Goal: Transaction & Acquisition: Purchase product/service

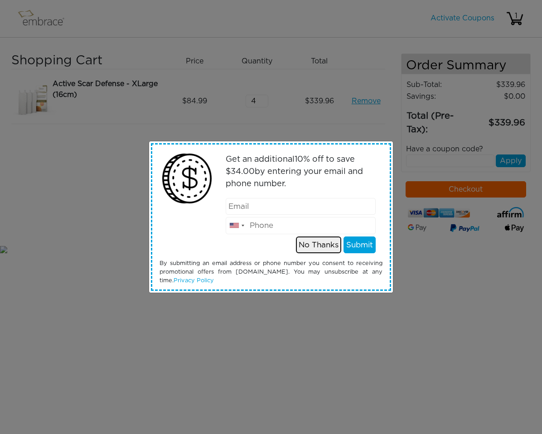
click at [325, 239] on button "No Thanks" at bounding box center [318, 244] width 45 height 17
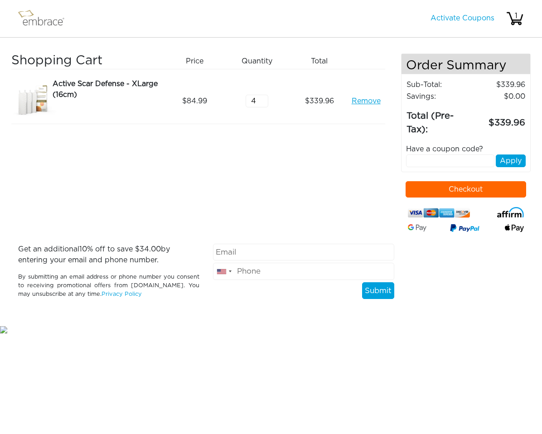
click at [422, 188] on button "Checkout" at bounding box center [465, 189] width 121 height 16
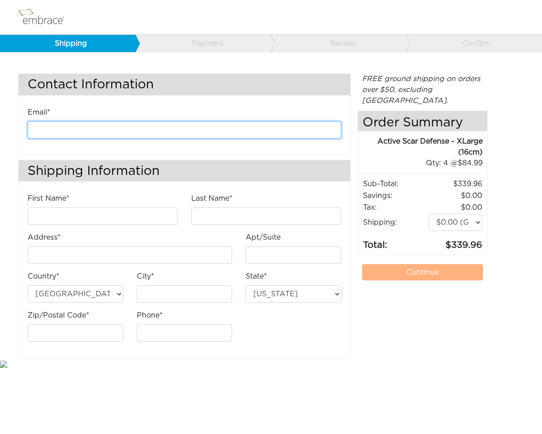
click at [210, 132] on input "email" at bounding box center [184, 129] width 313 height 17
type input "damiangongg"
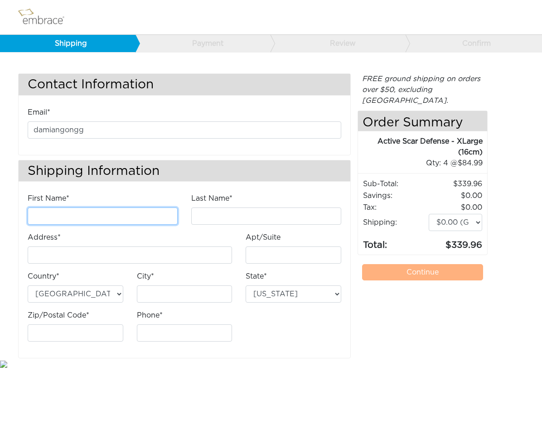
click at [142, 218] on input "First Name*" at bounding box center [103, 215] width 150 height 17
type input "[PERSON_NAME]"
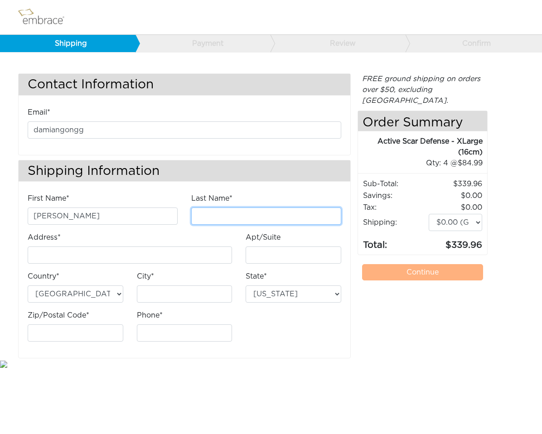
click at [238, 223] on input "Last Name*" at bounding box center [266, 215] width 150 height 17
type input "Gong"
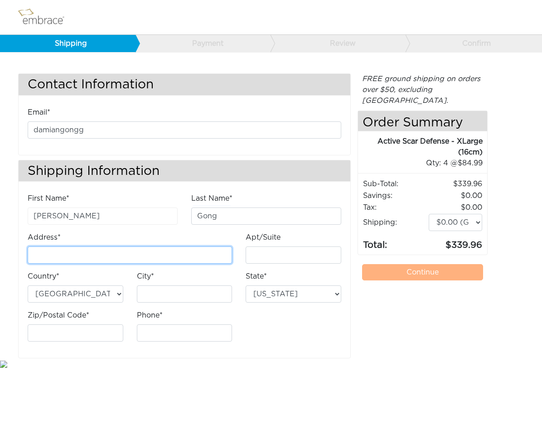
click at [156, 263] on input "Address*" at bounding box center [130, 254] width 204 height 17
type input "[STREET_ADDRESS]"
type input "Apt 2"
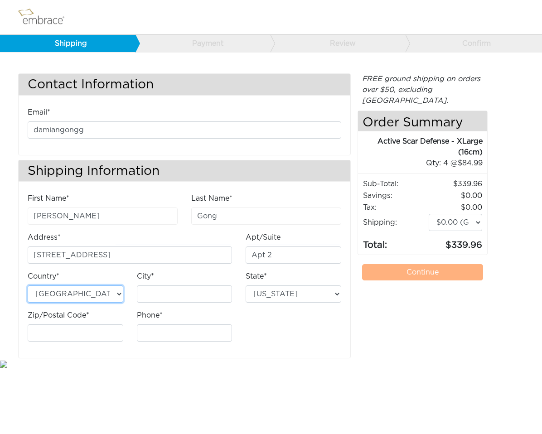
type input "Ridgewood"
select select "NY"
type input "11385"
type input "6502181749"
click at [382, 321] on div "FREE ground shipping on orders over $50, excluding Australia. Any applicable im…" at bounding box center [422, 215] width 130 height 285
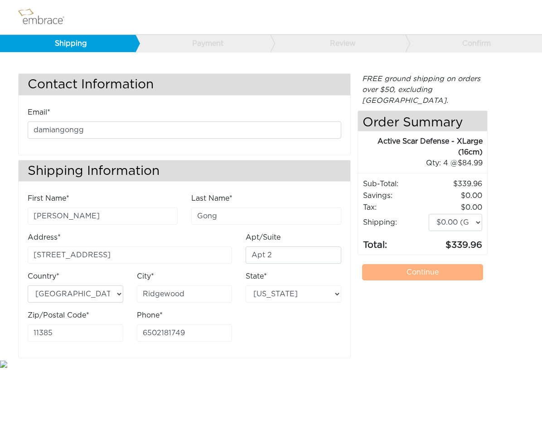
click at [395, 264] on link "Continue" at bounding box center [422, 272] width 121 height 16
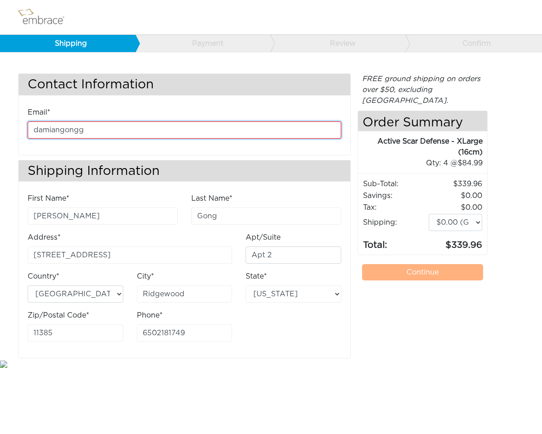
click at [197, 127] on input "damiangongg" at bounding box center [184, 129] width 313 height 17
type input "damiangonggg@gmail.com"
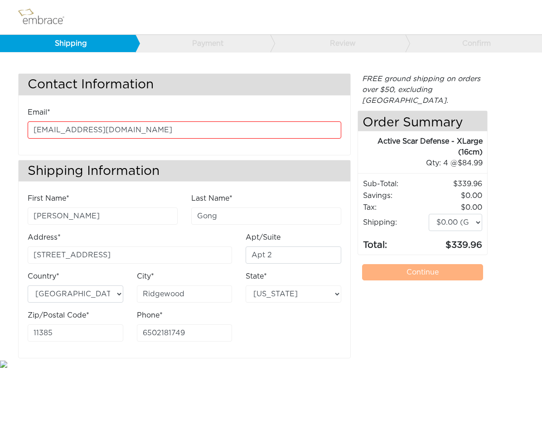
click at [322, 313] on div "First Name* Damian Last Name* Gong Address* 1686 Grove St Apt/Suite Apt 2 City*" at bounding box center [184, 271] width 327 height 156
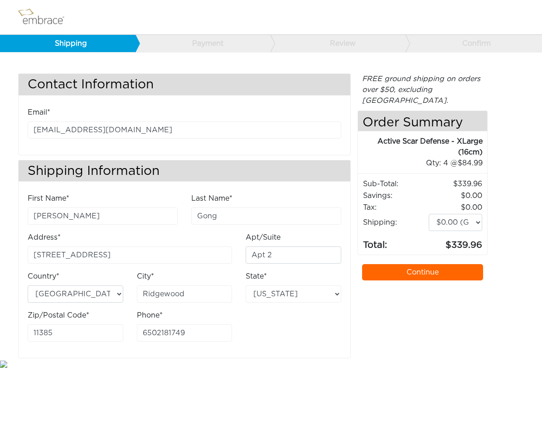
click at [419, 264] on div "Continue" at bounding box center [422, 272] width 135 height 16
click at [418, 264] on link "Continue" at bounding box center [422, 272] width 121 height 16
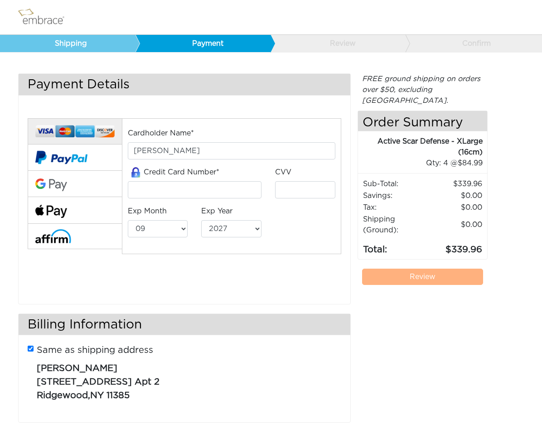
select select "9"
select select "2027"
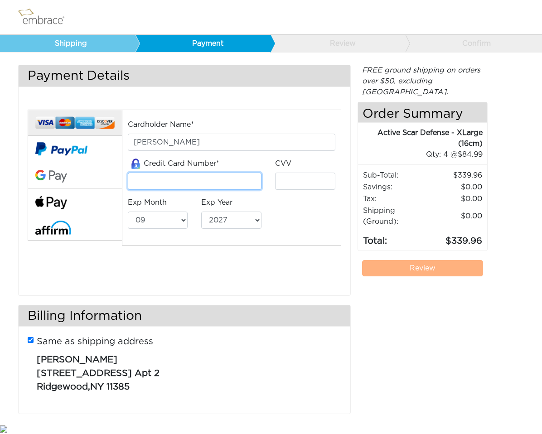
click at [252, 183] on input "tel" at bounding box center [195, 181] width 134 height 17
type input "4815820400454649"
type input "**0"
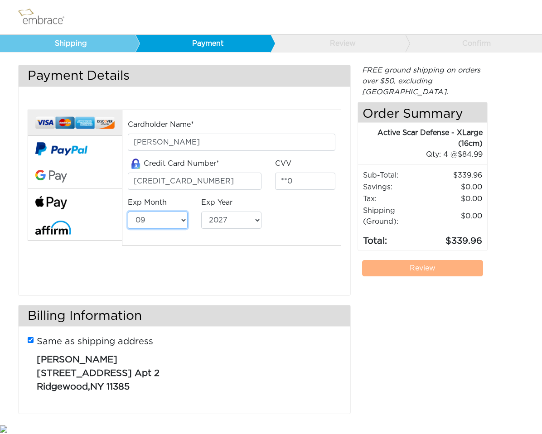
select select "6"
select select "2029"
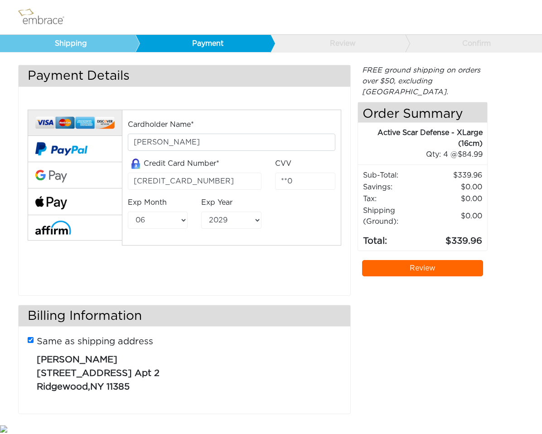
click at [34, 339] on div "Same as shipping address Damian Gong 1686 Grove St Apt 2 Ridgewood , NY 11385" at bounding box center [184, 367] width 313 height 73
click at [30, 338] on input "Same as shipping address" at bounding box center [31, 340] width 6 height 6
checkbox input "false"
select select "AL"
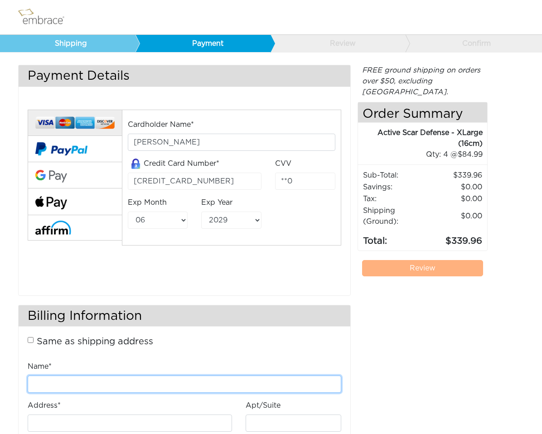
click at [78, 379] on input "Name*" at bounding box center [184, 383] width 313 height 17
type input "Diana Gong"
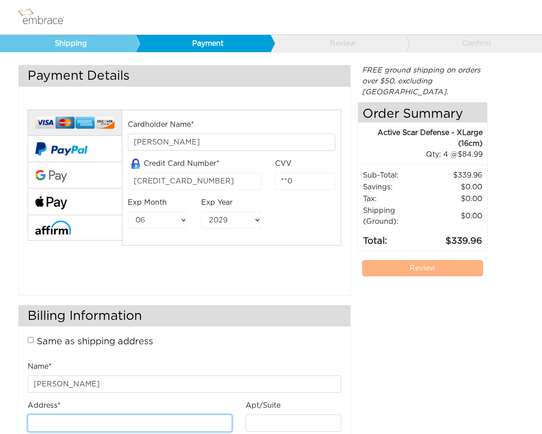
click at [95, 427] on input "Address*" at bounding box center [130, 422] width 204 height 17
type input "[STREET_ADDRESS]"
select select "CA"
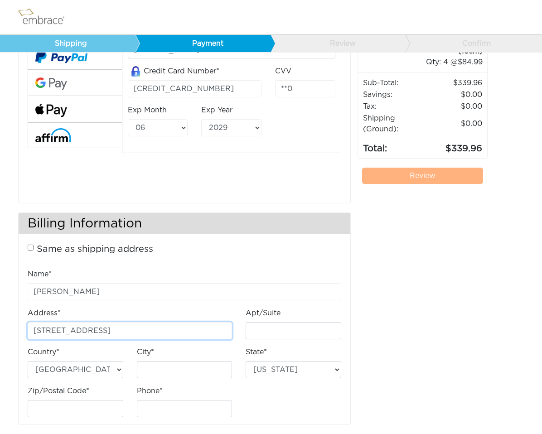
scroll to position [112, 0]
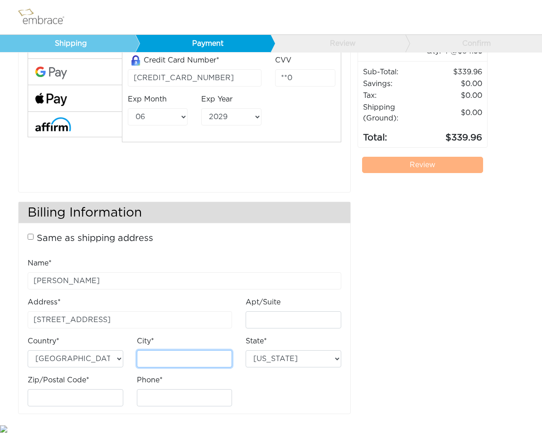
click at [183, 359] on input "City*" at bounding box center [185, 358] width 96 height 17
type input "Foster City"
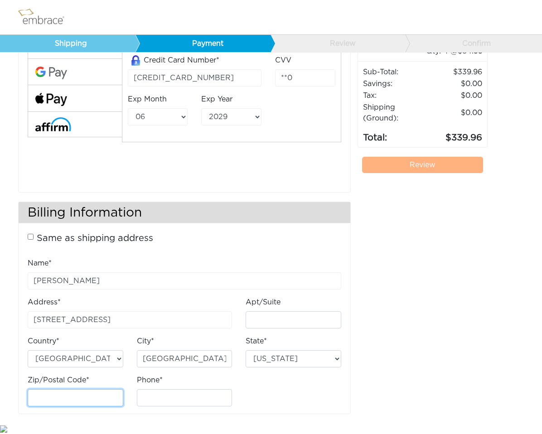
click at [94, 402] on input "Zip/Postal Code*" at bounding box center [76, 397] width 96 height 17
drag, startPoint x: 59, startPoint y: 397, endPoint x: 173, endPoint y: 397, distance: 113.7
click at [173, 397] on div "Name* Diana Gong Address* 336 BOWFIN STREET Apt/Suite Country* Australia (AU) U…" at bounding box center [184, 336] width 327 height 156
type input "94404"
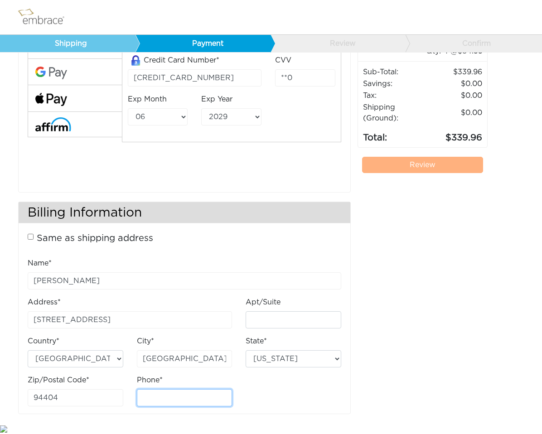
click at [173, 397] on input "Phone*" at bounding box center [185, 397] width 96 height 17
type input "6502181749"
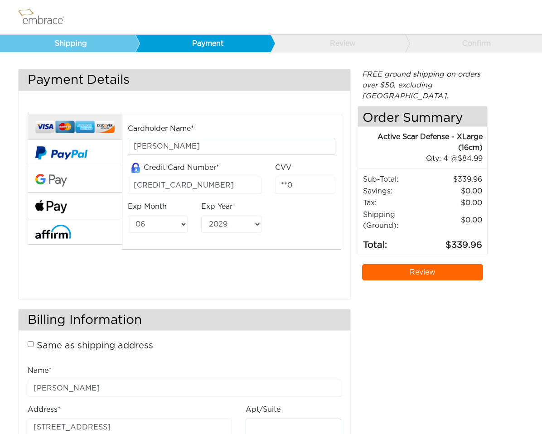
scroll to position [0, 0]
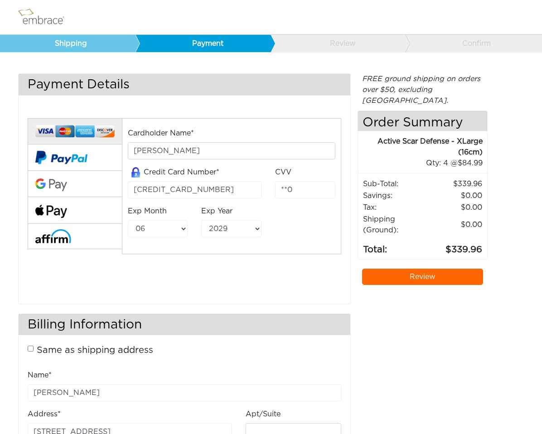
click at [388, 269] on link "Review" at bounding box center [422, 277] width 121 height 16
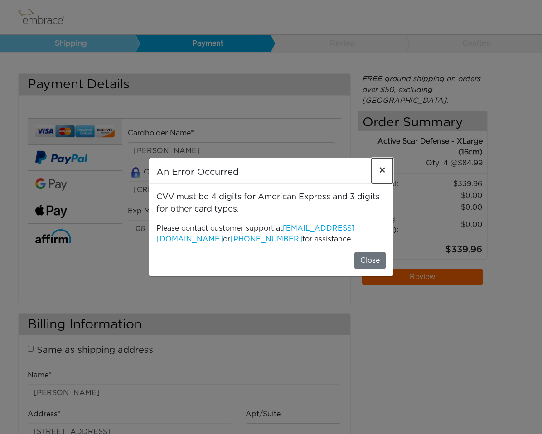
click at [376, 173] on button "×" at bounding box center [381, 170] width 21 height 25
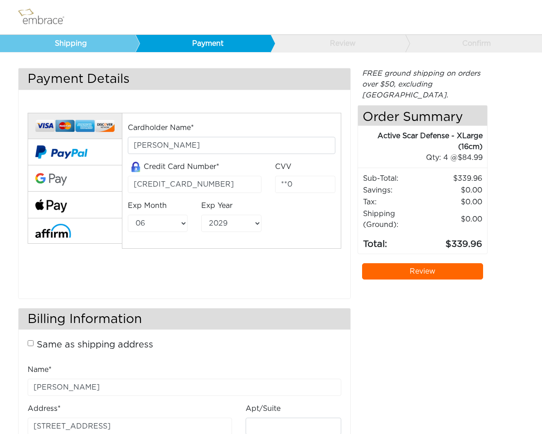
scroll to position [2, 0]
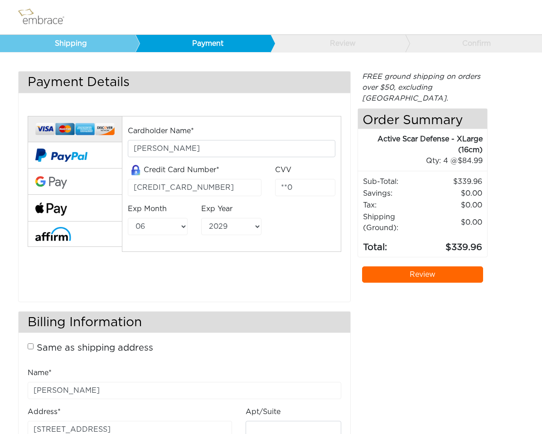
click at [95, 126] on img at bounding box center [74, 129] width 79 height 16
click at [41, 130] on img at bounding box center [74, 129] width 79 height 16
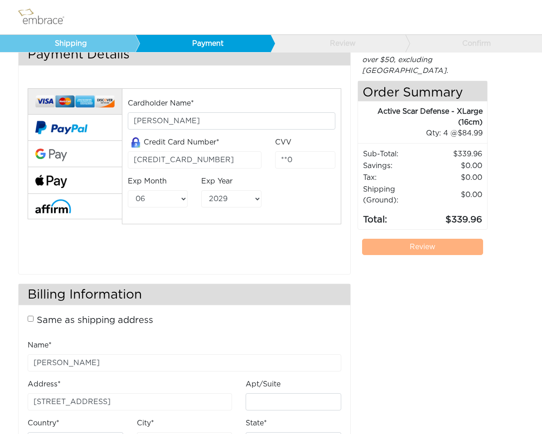
scroll to position [0, 0]
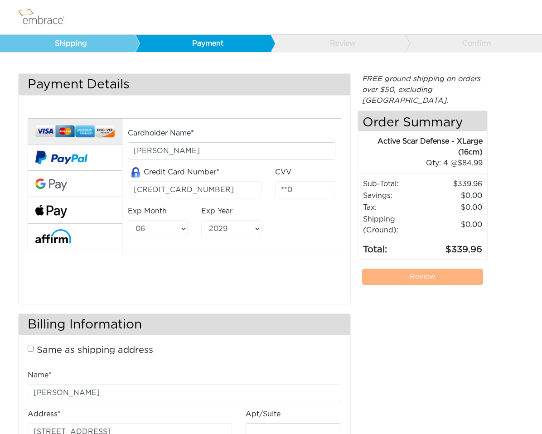
click at [103, 126] on img at bounding box center [74, 131] width 79 height 16
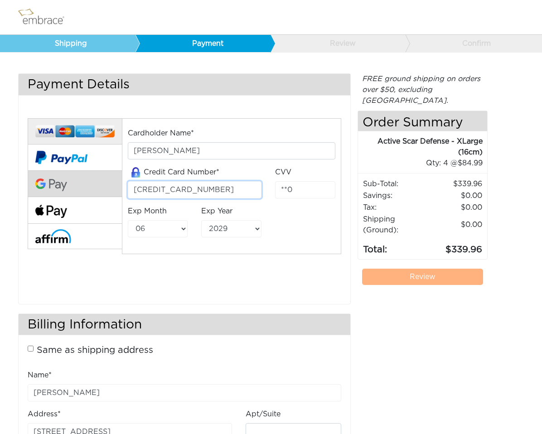
drag, startPoint x: 215, startPoint y: 186, endPoint x: 100, endPoint y: 186, distance: 115.5
click at [100, 186] on div "Cardholder Name* Damian Gong Credit Card Number* 4815820400454649 CVV **0 Exp M…" at bounding box center [184, 198] width 327 height 183
type input "4815820400454649"
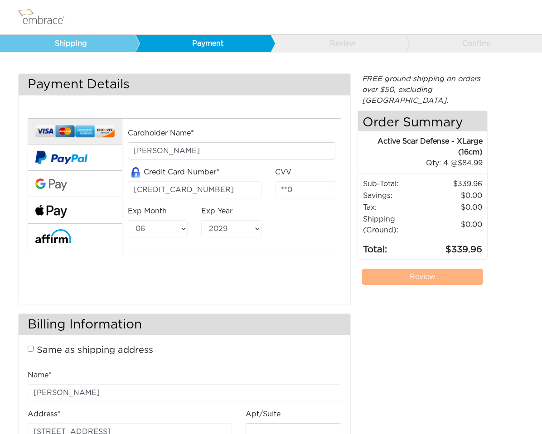
click at [178, 300] on div "Full Payment Split Payment* *At the time of purchase, embrace® will bill your c…" at bounding box center [185, 205] width 332 height 197
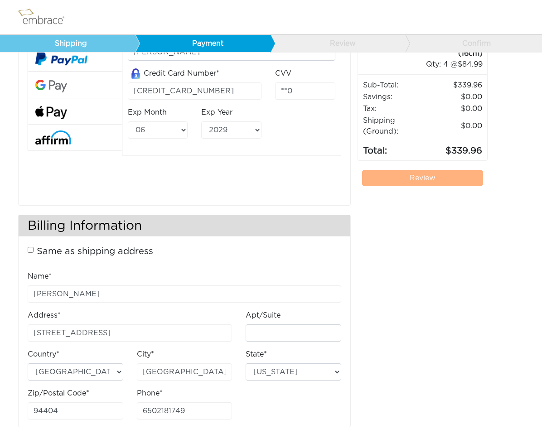
scroll to position [112, 0]
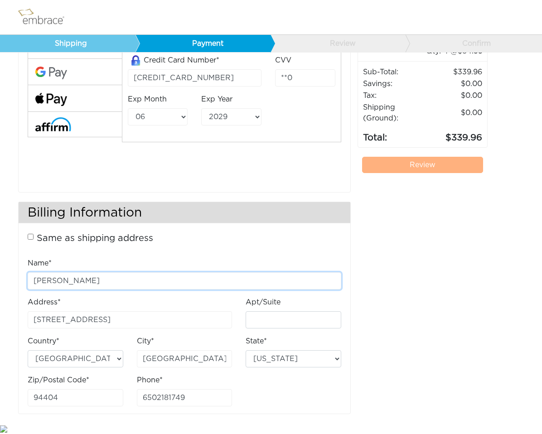
click at [199, 276] on input "Diana Gong" at bounding box center [184, 280] width 313 height 17
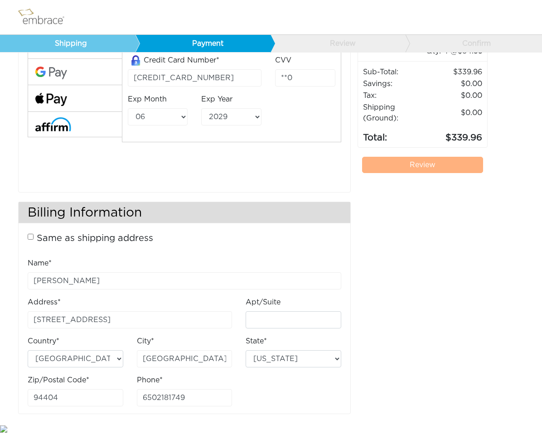
click at [256, 253] on div "Same as shipping address Damian Gong 1686 Grove St Apt 2 Ridgewood , NY 11385" at bounding box center [184, 243] width 327 height 30
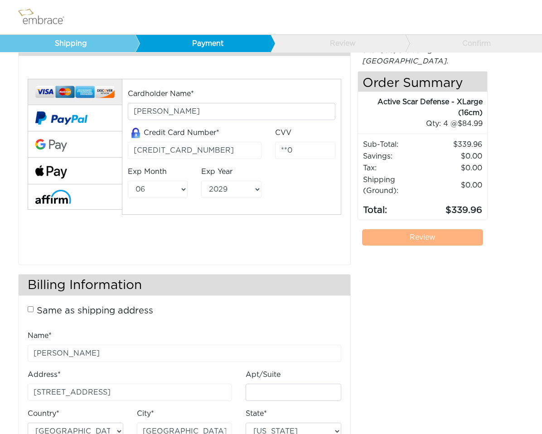
scroll to position [41, 0]
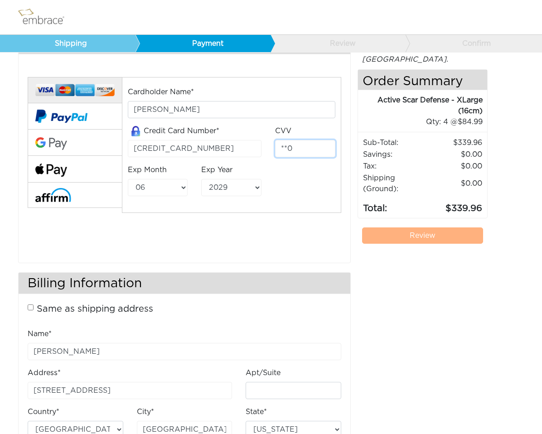
click at [304, 147] on input "**0" at bounding box center [305, 148] width 60 height 17
type input "*"
type input "490"
click at [267, 239] on div "Cardholder Name* Damian Gong Credit Card Number* 4815820400454649 CVV 490 Exp M…" at bounding box center [184, 157] width 327 height 183
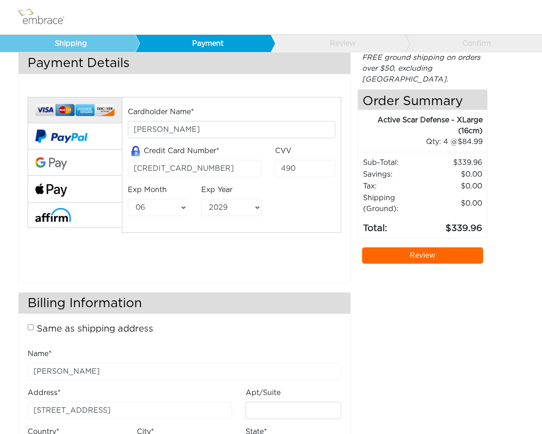
scroll to position [19, 0]
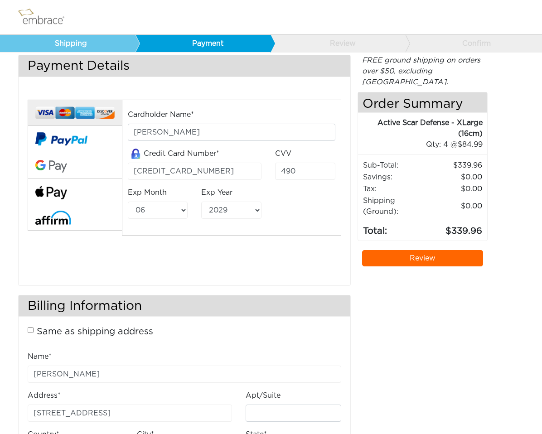
click at [404, 250] on link "Review" at bounding box center [422, 258] width 121 height 16
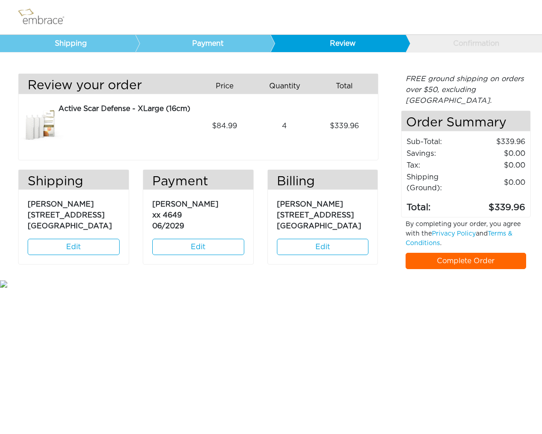
click at [328, 247] on link "Edit" at bounding box center [323, 247] width 92 height 16
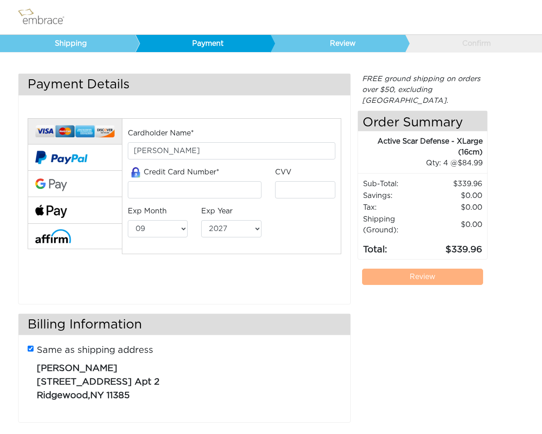
select select "9"
select select "2027"
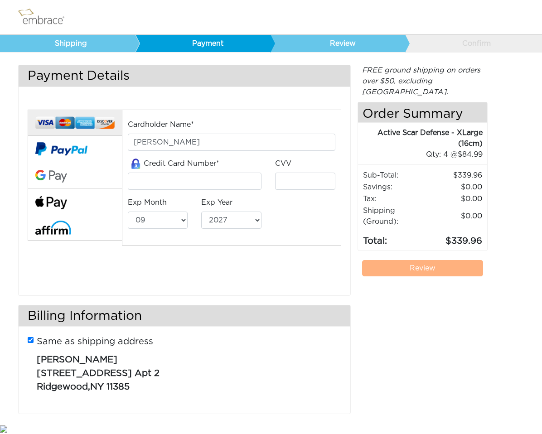
click at [32, 339] on input "Same as shipping address" at bounding box center [31, 340] width 6 height 6
checkbox input "false"
select select "AL"
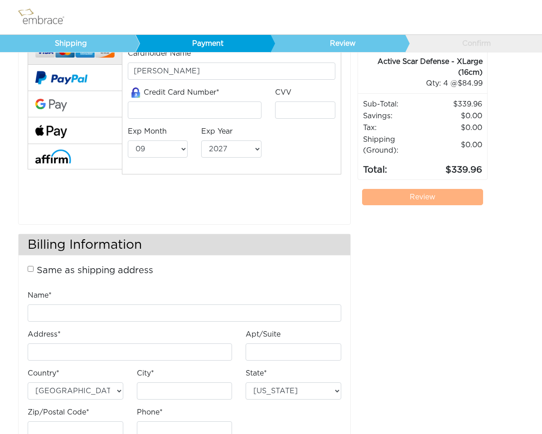
scroll to position [79, 0]
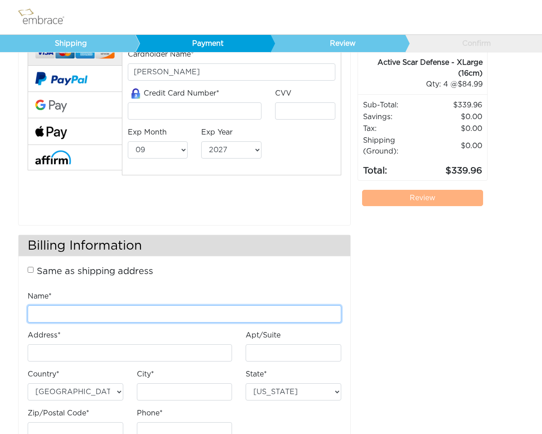
click at [63, 313] on input "Name*" at bounding box center [184, 313] width 313 height 17
type input "Diana Gong"
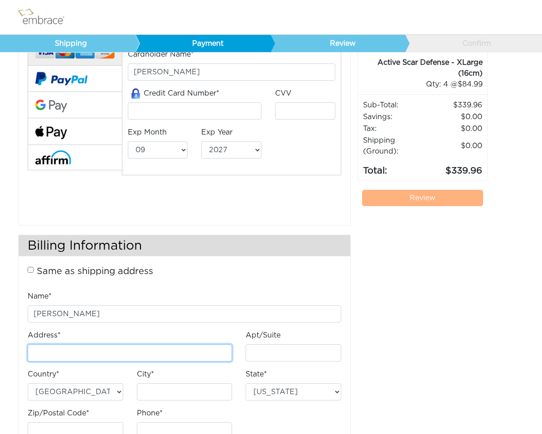
click at [53, 354] on input "Address*" at bounding box center [130, 352] width 204 height 17
type input "[STREET_ADDRESS]"
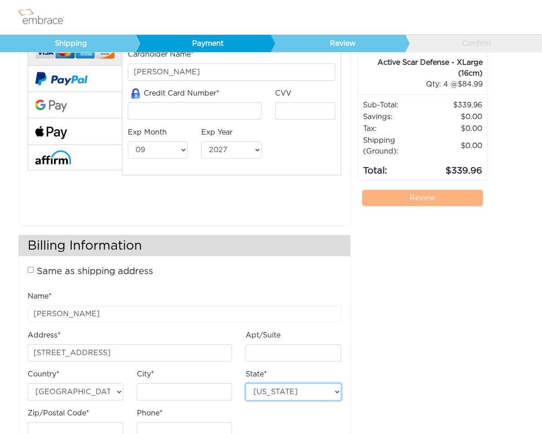
select select "CA"
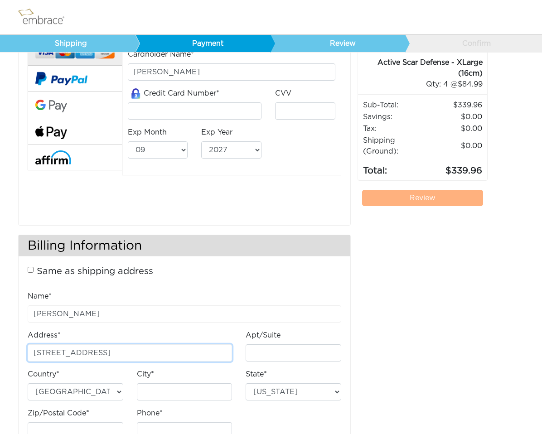
scroll to position [112, 0]
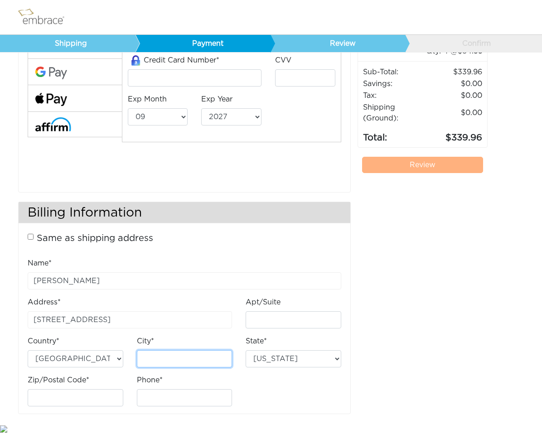
click at [166, 356] on input "City*" at bounding box center [185, 358] width 96 height 17
type input "Foster City"
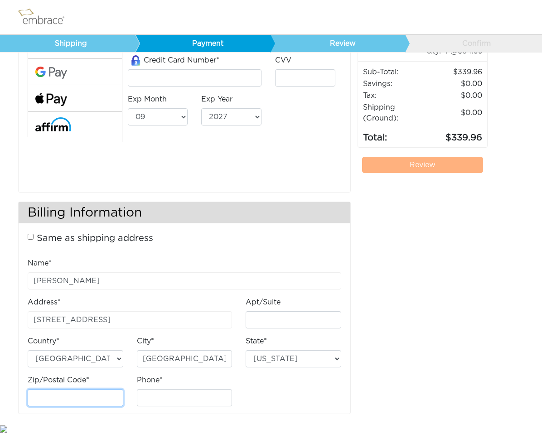
click at [85, 396] on input "Zip/Postal Code*" at bounding box center [76, 397] width 96 height 17
type input "94404"
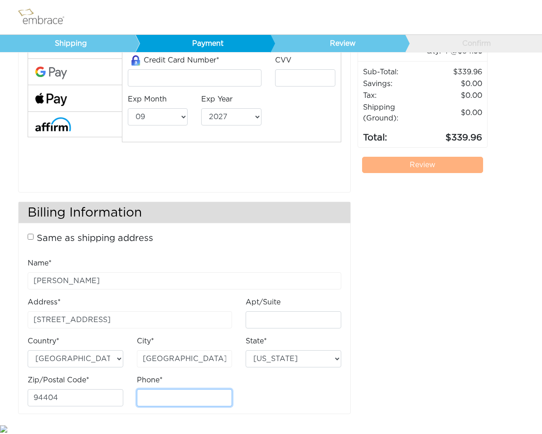
click at [183, 396] on input "Phone*" at bounding box center [185, 397] width 96 height 17
type input "6502181749"
click at [306, 244] on div "Same as shipping address Damian Gong 1686 Grove St Apt 2 Ridgewood , NY 11385" at bounding box center [184, 238] width 313 height 21
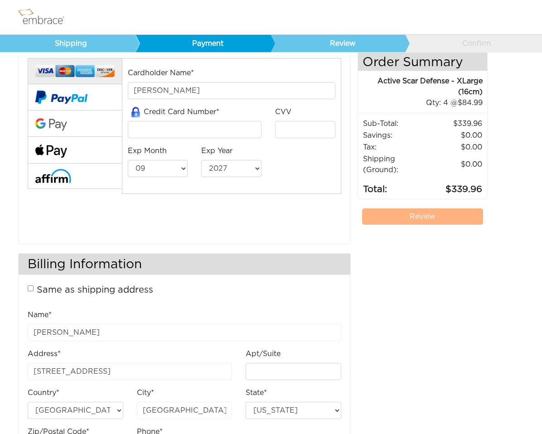
scroll to position [41, 0]
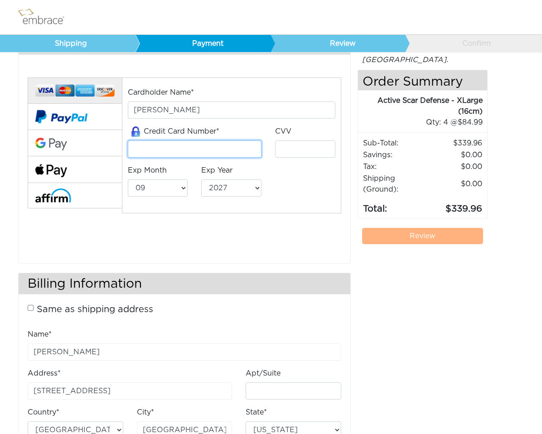
click at [243, 150] on input "tel" at bounding box center [195, 148] width 134 height 17
type input "4815820400454649"
type input "**0"
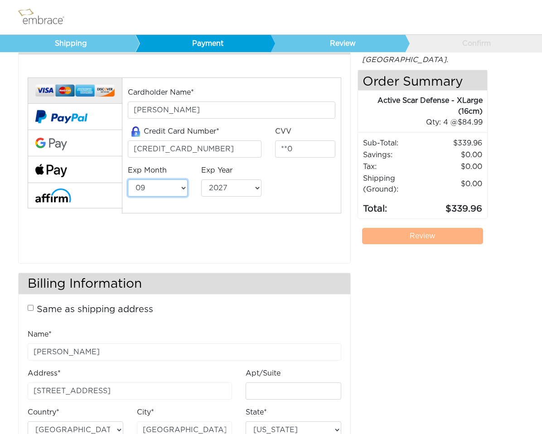
select select "6"
select select "2029"
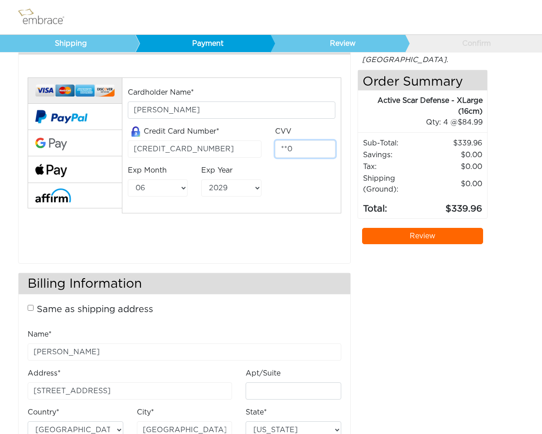
click at [307, 151] on input "**0" at bounding box center [305, 148] width 60 height 17
type input "*"
type input "490"
click at [285, 278] on h3 "Billing Information" at bounding box center [185, 283] width 332 height 21
click at [408, 229] on link "Review" at bounding box center [422, 236] width 121 height 16
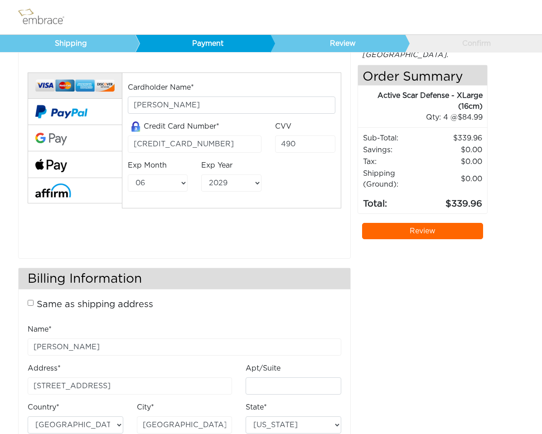
scroll to position [49, 0]
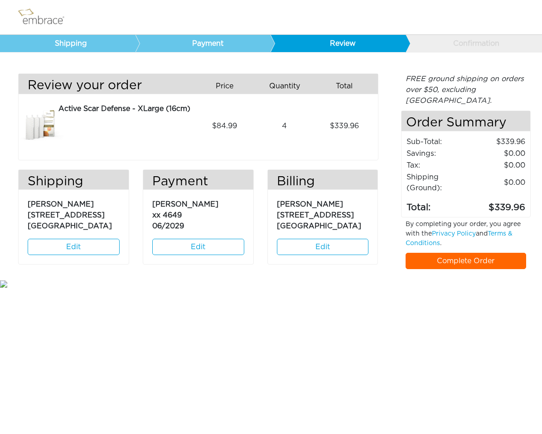
click at [474, 253] on link "Complete Order" at bounding box center [465, 261] width 121 height 16
